Goal: Information Seeking & Learning: Learn about a topic

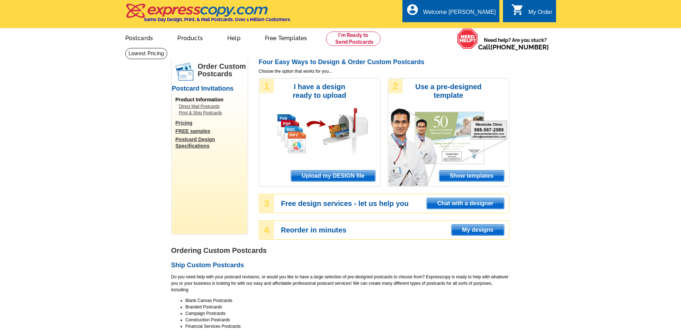
click at [187, 123] on link "Pricing" at bounding box center [211, 123] width 72 height 6
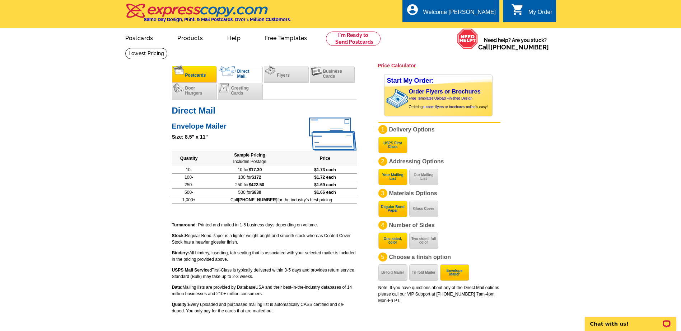
click at [207, 77] on li "Postcards" at bounding box center [194, 74] width 45 height 17
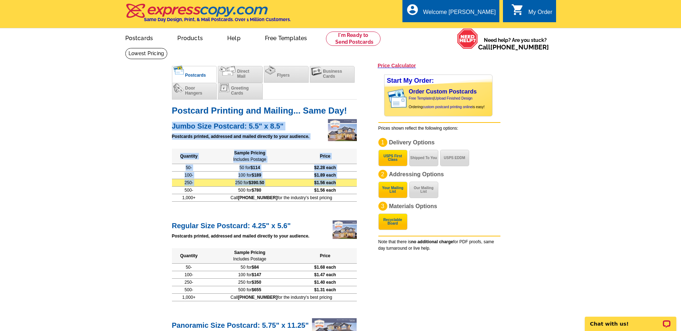
drag, startPoint x: 172, startPoint y: 122, endPoint x: 354, endPoint y: 183, distance: 191.8
click at [354, 183] on div "Jumbo Size Postcard: 5.5" x 8.5" Postcards printed, addressed and mailed direct…" at bounding box center [264, 161] width 185 height 82
copy div "Jumbo Size Postcard: 5.5" x 8.5" Postcards printed, addressed and mailed direct…"
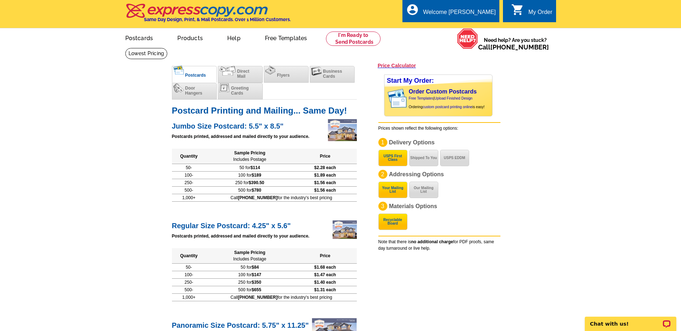
click at [392, 159] on button "USPS First Class" at bounding box center [392, 158] width 29 height 17
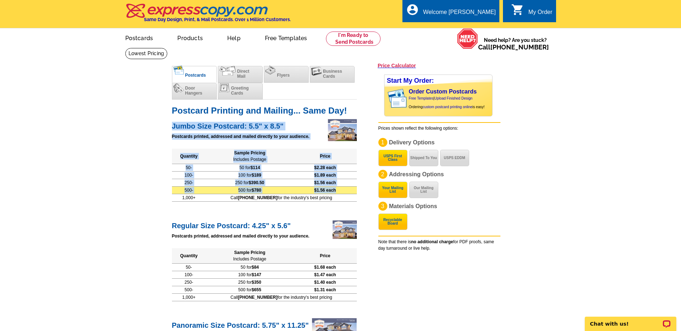
drag, startPoint x: 171, startPoint y: 126, endPoint x: 346, endPoint y: 190, distance: 186.0
copy div "Jumbo Size Postcard: 5.5" x 8.5" Postcards printed, addressed and mailed direct…"
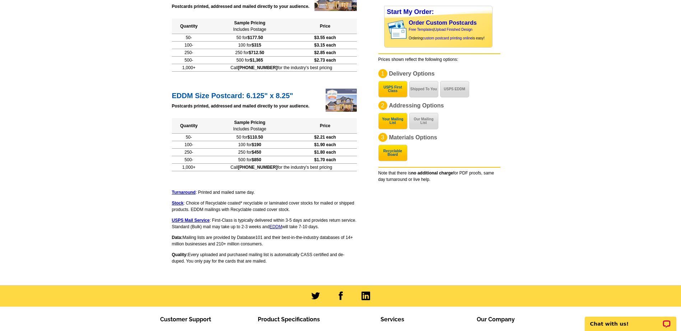
scroll to position [431, 0]
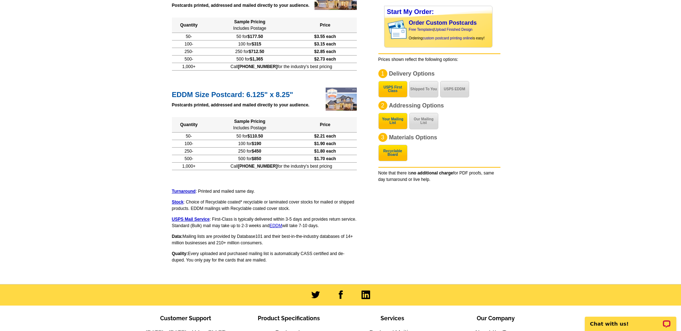
drag, startPoint x: 171, startPoint y: 200, endPoint x: 331, endPoint y: 226, distance: 162.1
copy div "Stock : Choice of Recyclable coated* recyclable or laminated cover stocks for m…"
